Goal: Go to known website: Access a specific website the user already knows

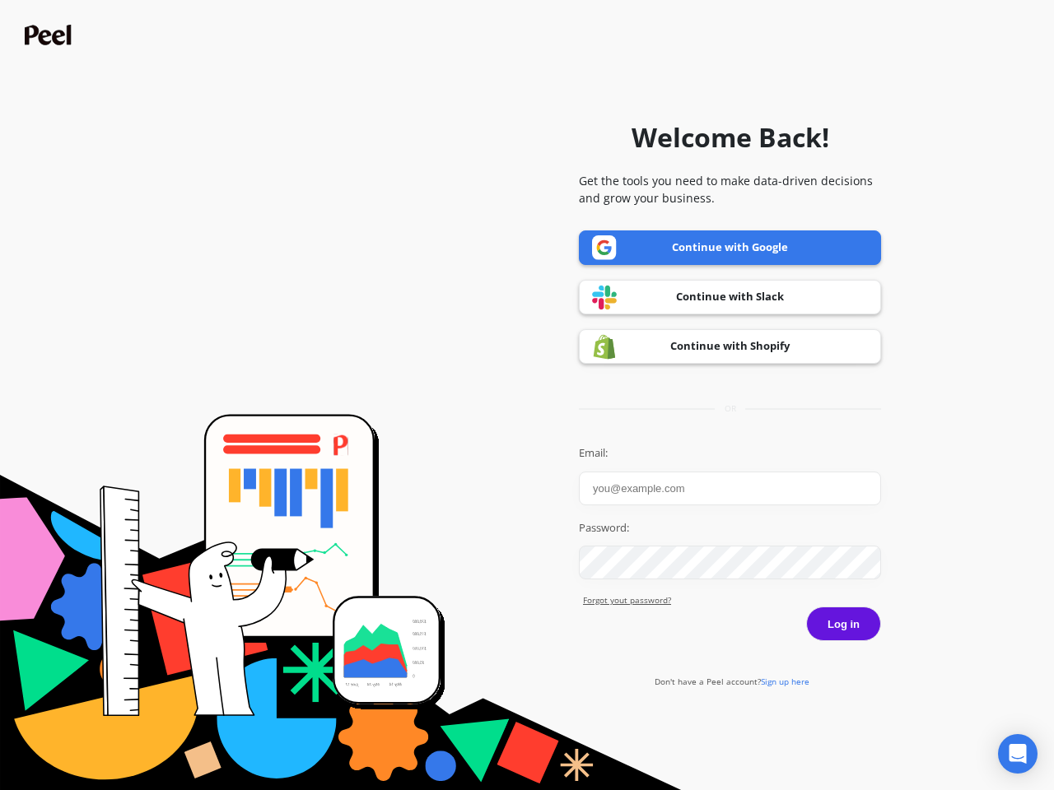
click at [1018, 754] on icon "Open Intercom Messenger" at bounding box center [1017, 754] width 17 height 20
